Goal: Information Seeking & Learning: Find specific fact

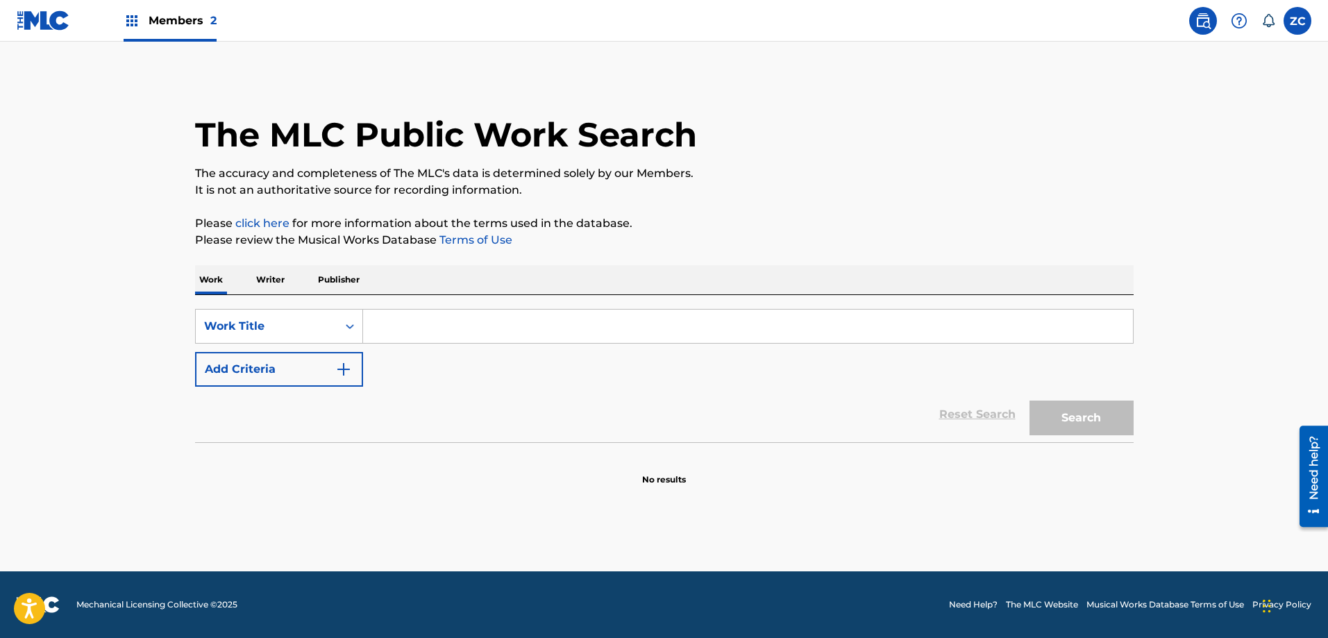
click at [413, 324] on input "Search Form" at bounding box center [748, 326] width 770 height 33
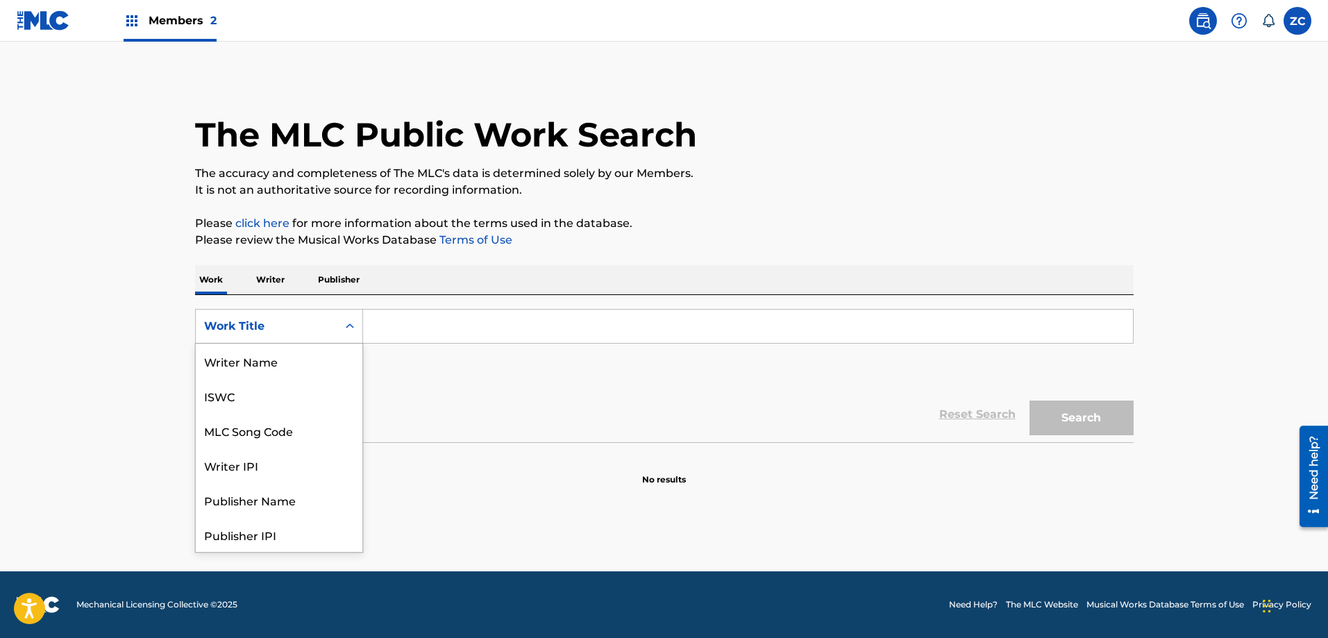
click at [345, 328] on icon "Search Form" at bounding box center [350, 326] width 14 height 14
click at [294, 367] on div "MLC Song Code" at bounding box center [279, 361] width 167 height 35
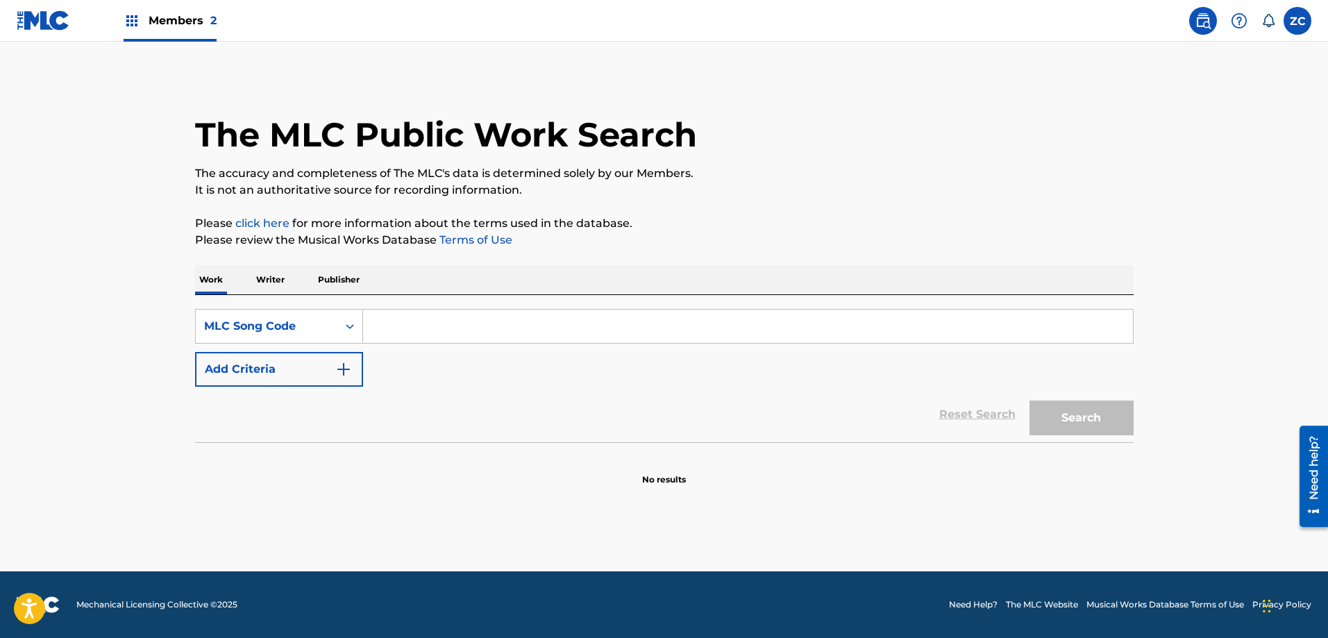
click at [72, 314] on main "The MLC Public Work Search The accuracy and completeness of The MLC's data is d…" at bounding box center [664, 307] width 1328 height 530
click at [428, 321] on input "Search Form" at bounding box center [748, 326] width 770 height 33
paste input "SA98CT"
type input "SA98CT"
click at [1062, 408] on button "Search" at bounding box center [1082, 418] width 104 height 35
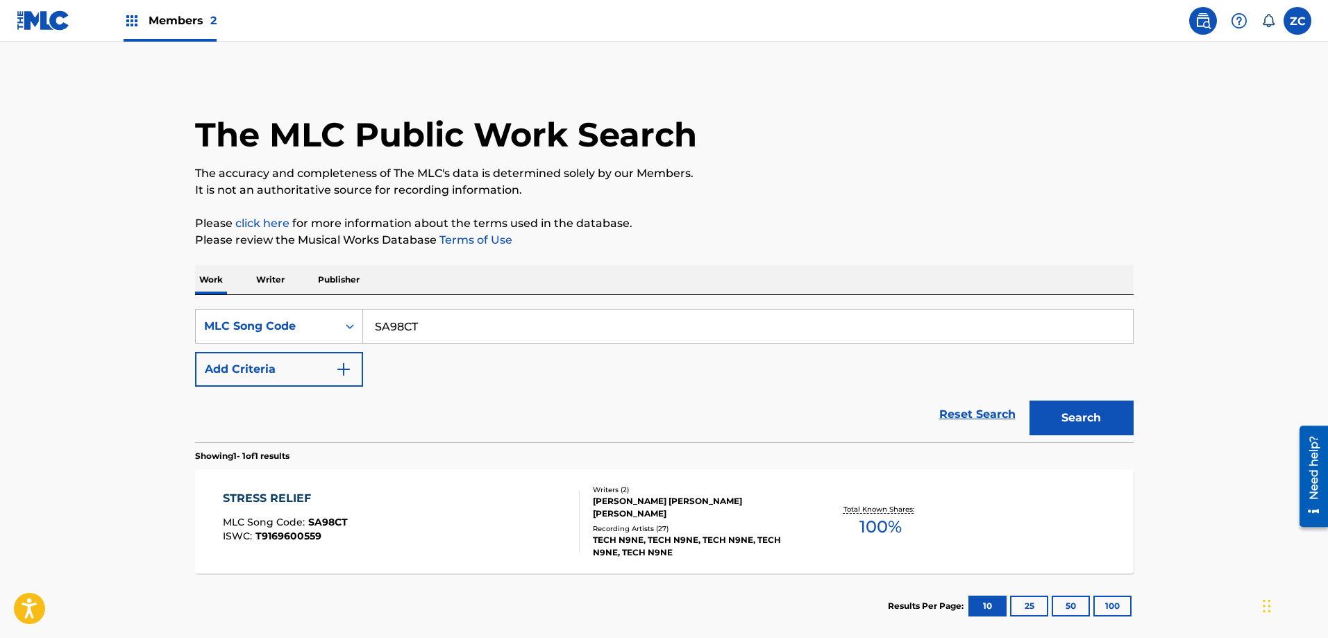
click at [534, 501] on div "STRESS RELIEF MLC Song Code : SA98CT ISWC : T9169600559" at bounding box center [401, 521] width 357 height 62
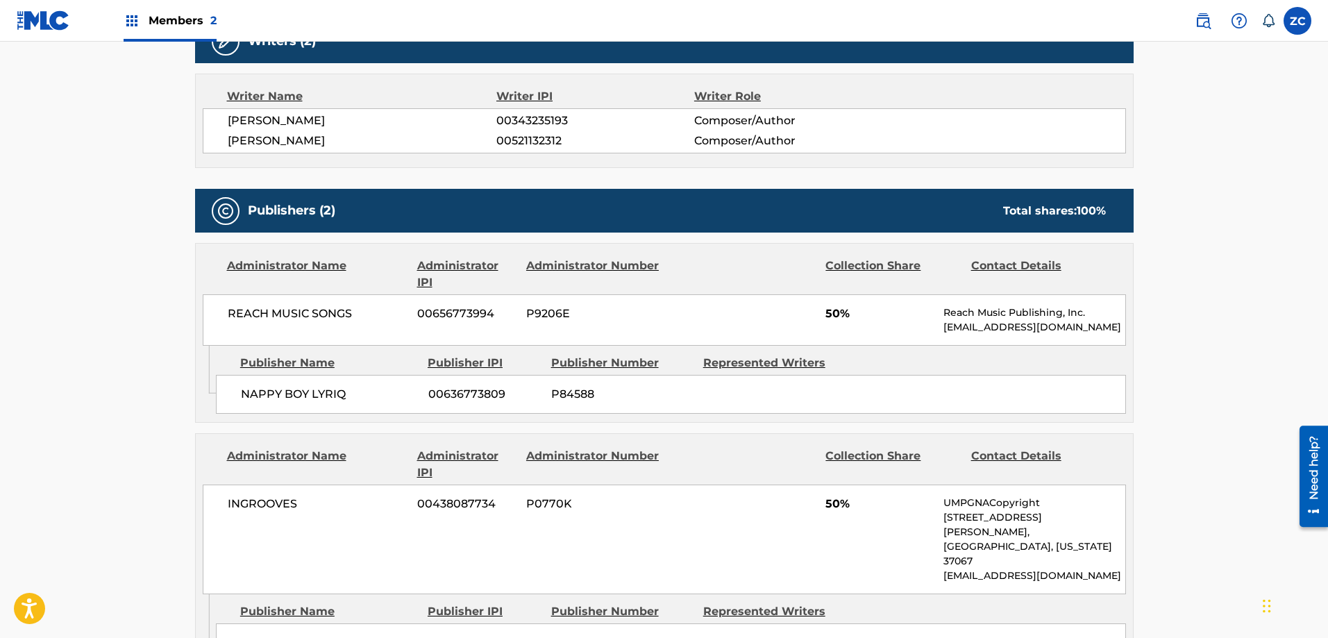
scroll to position [486, 0]
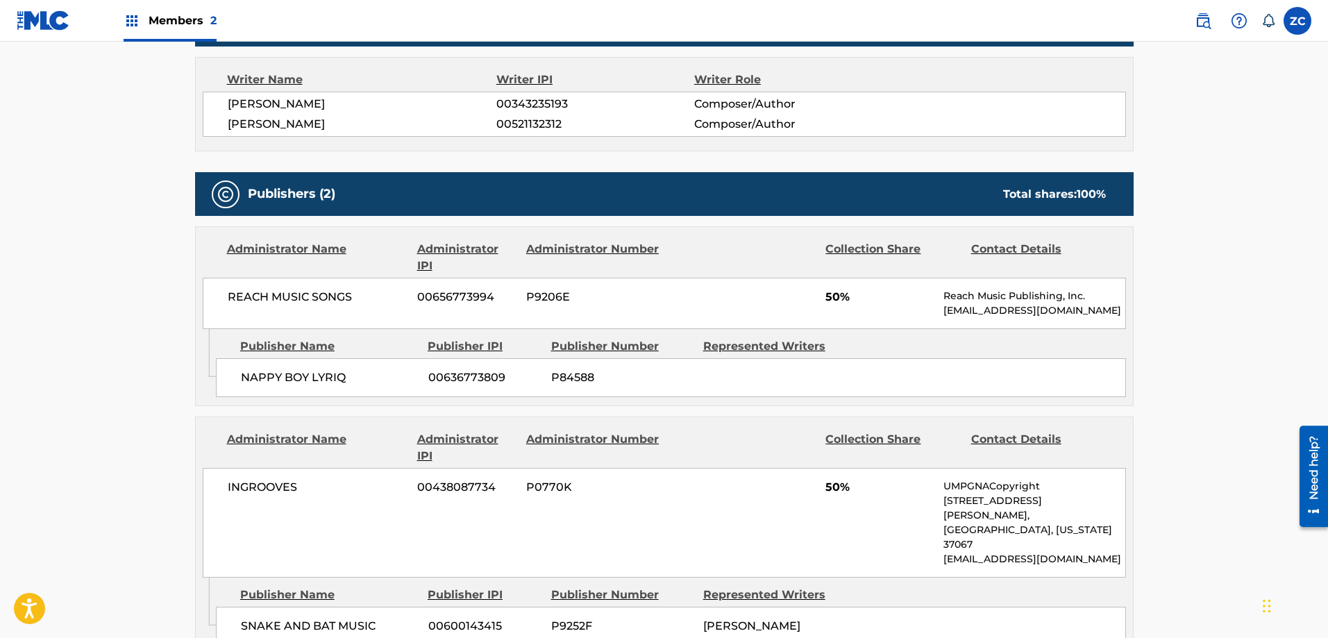
click at [367, 376] on span "NAPPY BOY LYRIQ" at bounding box center [329, 377] width 177 height 17
